Goal: Task Accomplishment & Management: Use online tool/utility

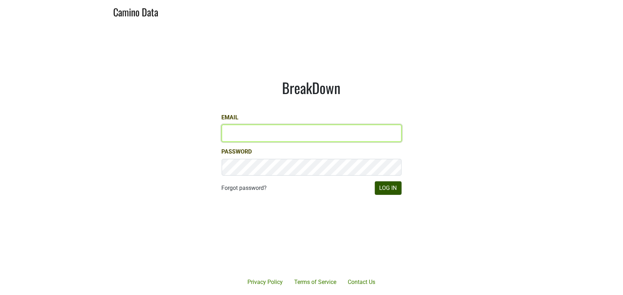
type input "armen@morletwines.com"
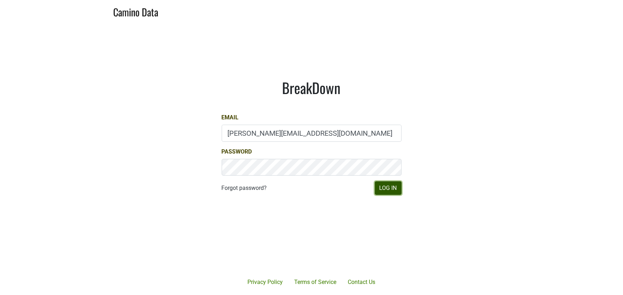
click at [389, 191] on button "Log In" at bounding box center [388, 189] width 27 height 14
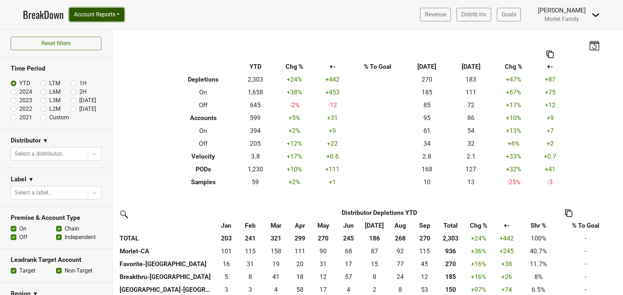
click at [99, 17] on button "Account Reports" at bounding box center [96, 15] width 55 height 14
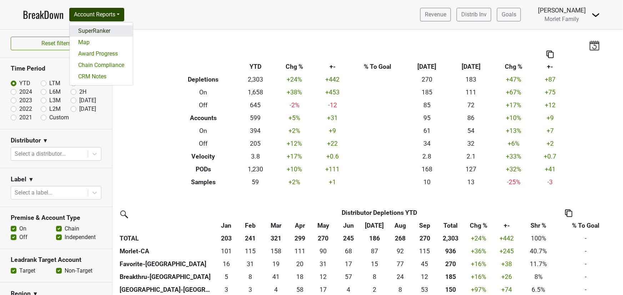
click at [95, 27] on link "SuperRanker" at bounding box center [101, 30] width 63 height 11
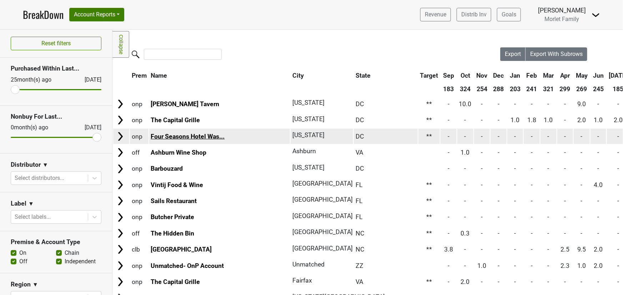
click at [177, 136] on link "Four Seasons Hotel Was..." at bounding box center [188, 136] width 74 height 7
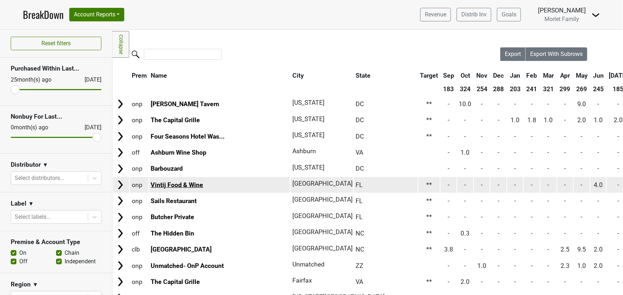
click at [184, 187] on link "Vintij Food & Wine" at bounding box center [177, 185] width 52 height 7
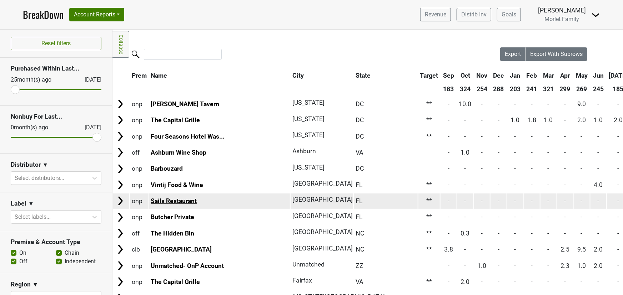
click at [173, 199] on link "Sails Restaurant" at bounding box center [174, 201] width 46 height 7
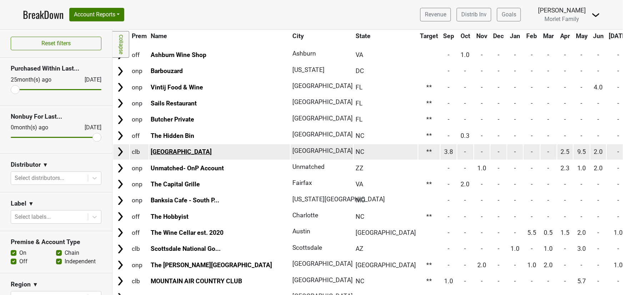
scroll to position [130, 0]
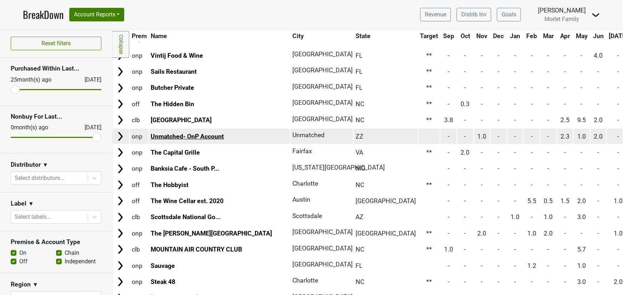
click at [181, 133] on link "Unmatched- OnP Account" at bounding box center [187, 136] width 73 height 7
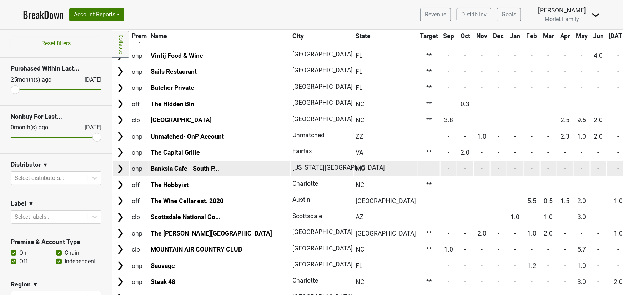
click at [173, 169] on link "Banksia Cafe - South P..." at bounding box center [185, 168] width 69 height 7
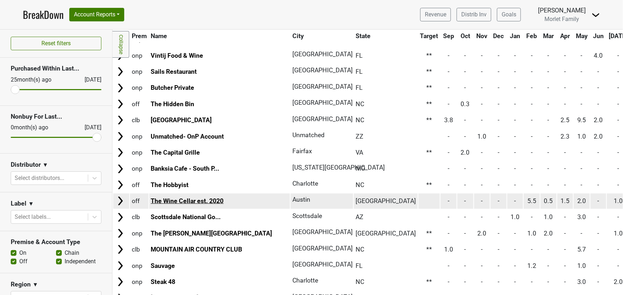
click at [178, 198] on link "The Wine Cellar est. 2020" at bounding box center [187, 201] width 73 height 7
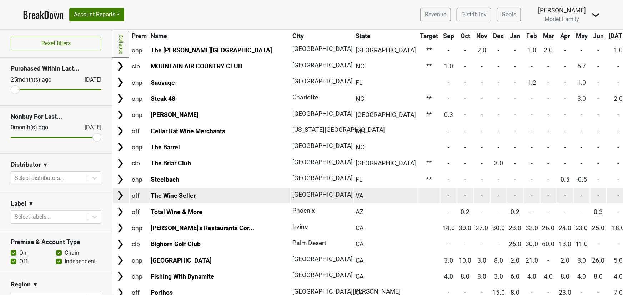
scroll to position [324, 0]
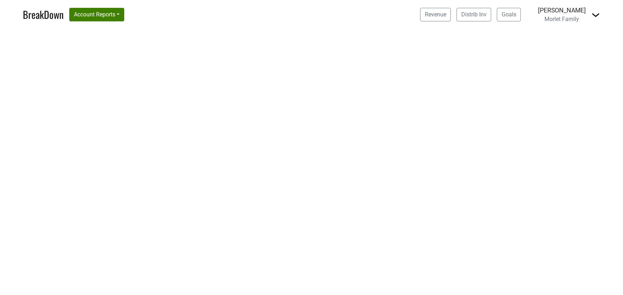
select select "CA"
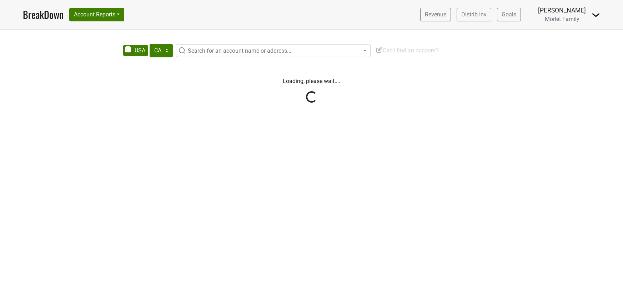
select select "CA"
